Goal: Information Seeking & Learning: Learn about a topic

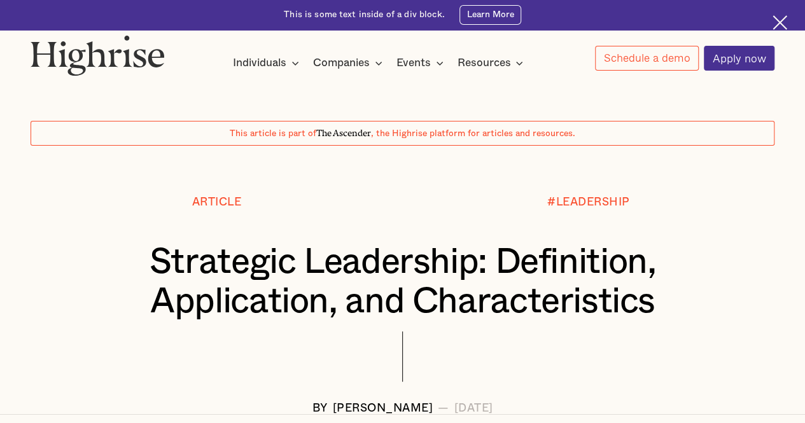
click at [718, 241] on div "#LEADERSHIP" at bounding box center [588, 220] width 372 height 48
drag, startPoint x: 359, startPoint y: 222, endPoint x: 371, endPoint y: 221, distance: 11.5
click at [359, 222] on div "Article" at bounding box center [217, 220] width 372 height 48
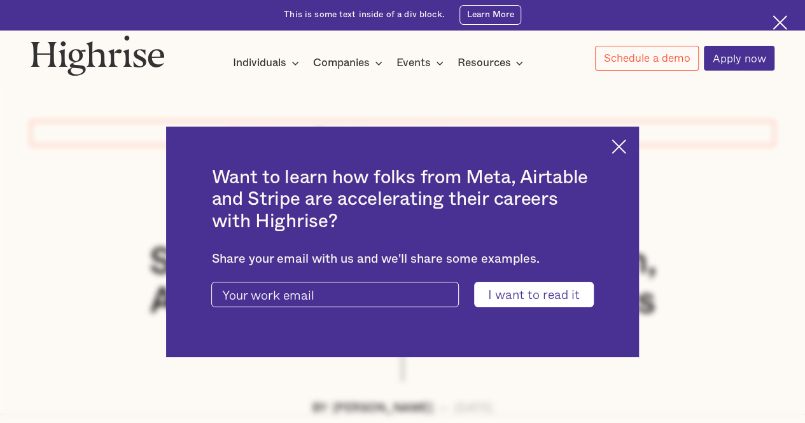
click at [718, 288] on div "Want to learn how folks from Meta, Airtable and Stripe are accelerating their c…" at bounding box center [402, 241] width 805 height 423
click at [627, 147] on img at bounding box center [619, 146] width 15 height 15
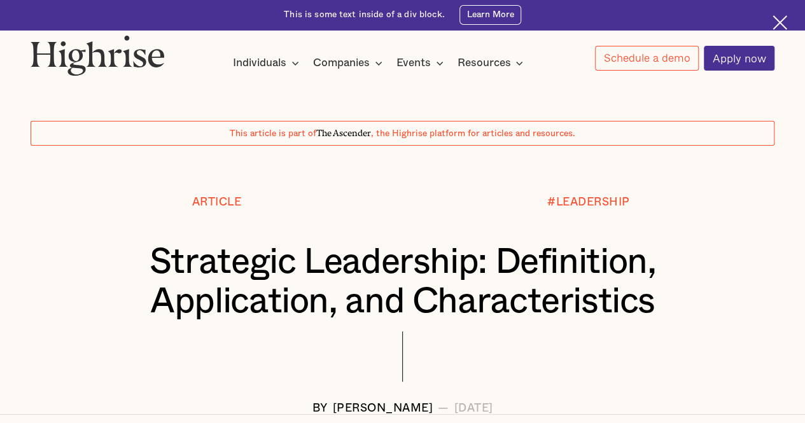
click at [664, 237] on div "#LEADERSHIP" at bounding box center [588, 220] width 372 height 48
click at [716, 258] on h1 "Strategic Leadership: Definition, Application, and Characteristics" at bounding box center [403, 282] width 682 height 79
click at [241, 187] on div at bounding box center [402, 171] width 805 height 50
click at [723, 189] on div at bounding box center [402, 171] width 805 height 50
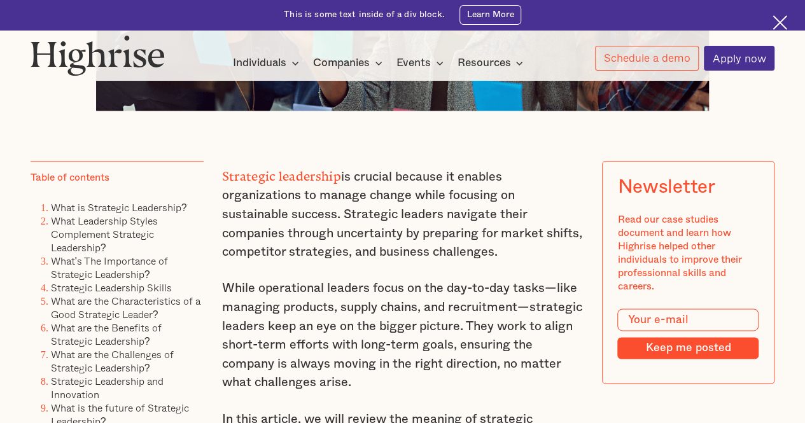
scroll to position [637, 0]
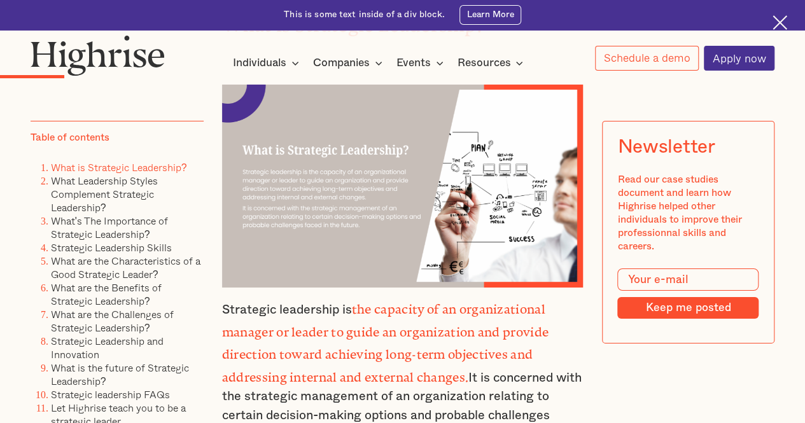
scroll to position [2038, 0]
